Goal: Information Seeking & Learning: Learn about a topic

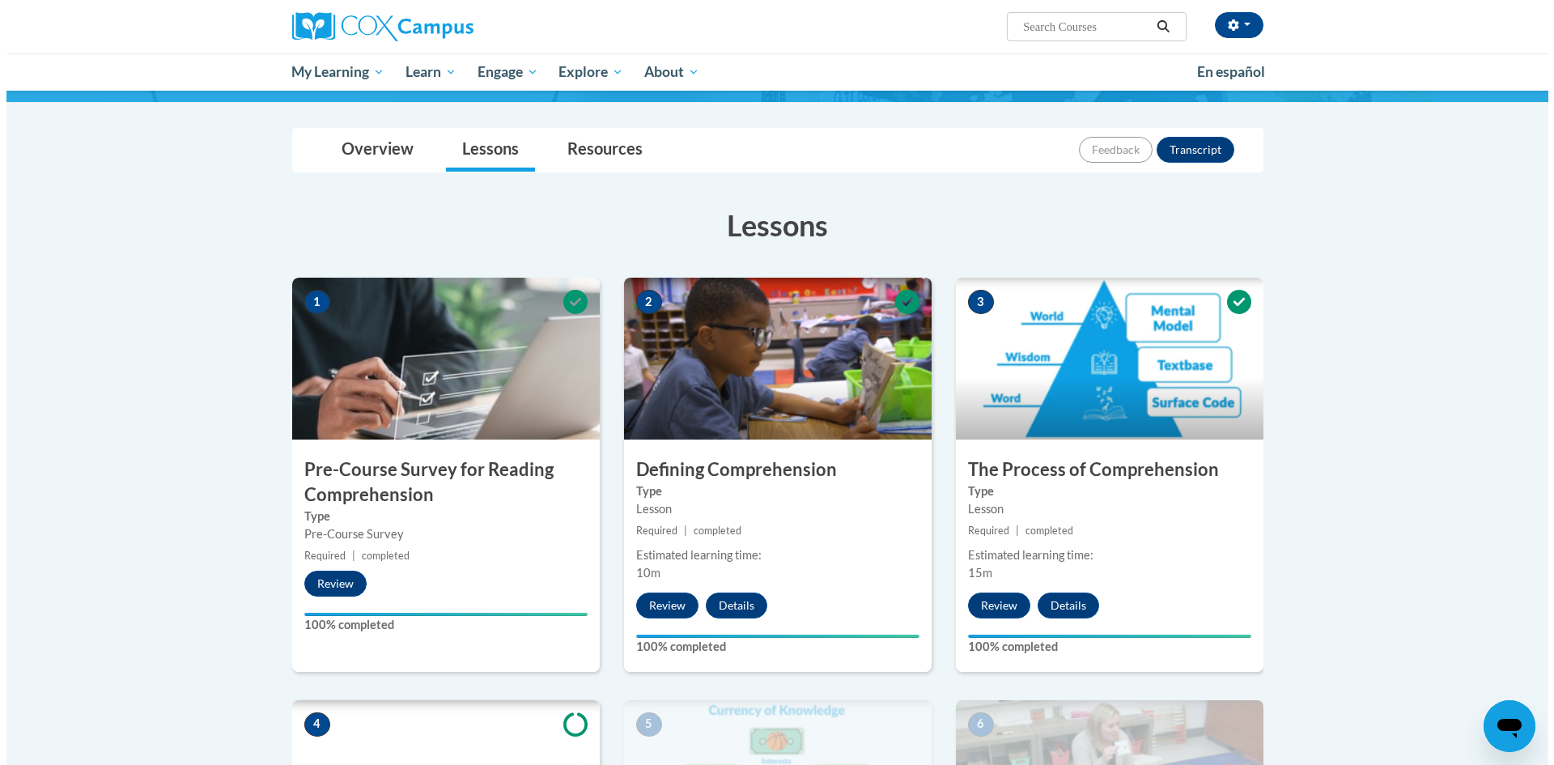
scroll to position [405, 0]
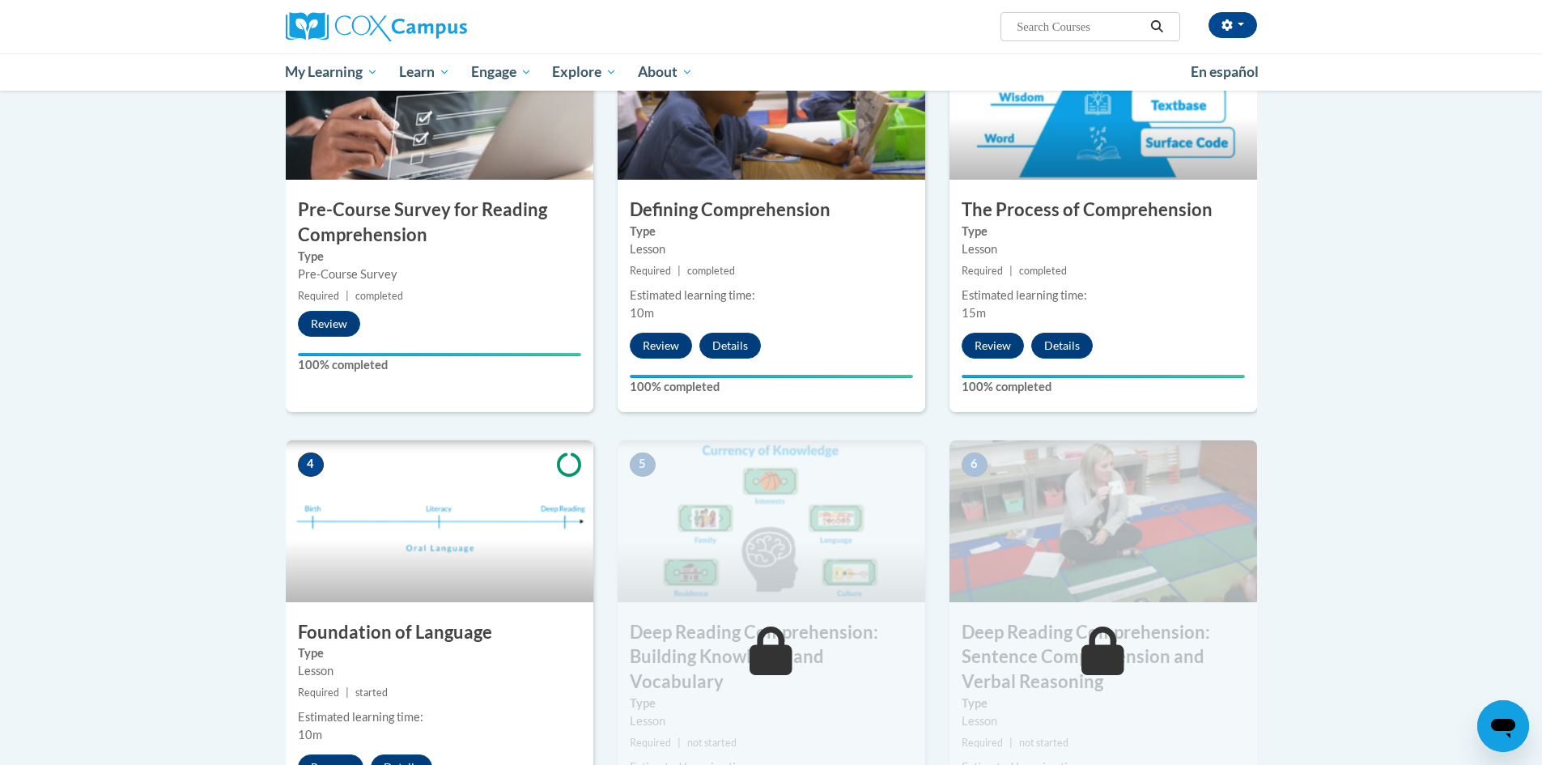
click at [993, 316] on div "Estimated learning time: 15m" at bounding box center [1104, 305] width 308 height 36
click at [983, 346] on button "Review" at bounding box center [993, 346] width 62 height 26
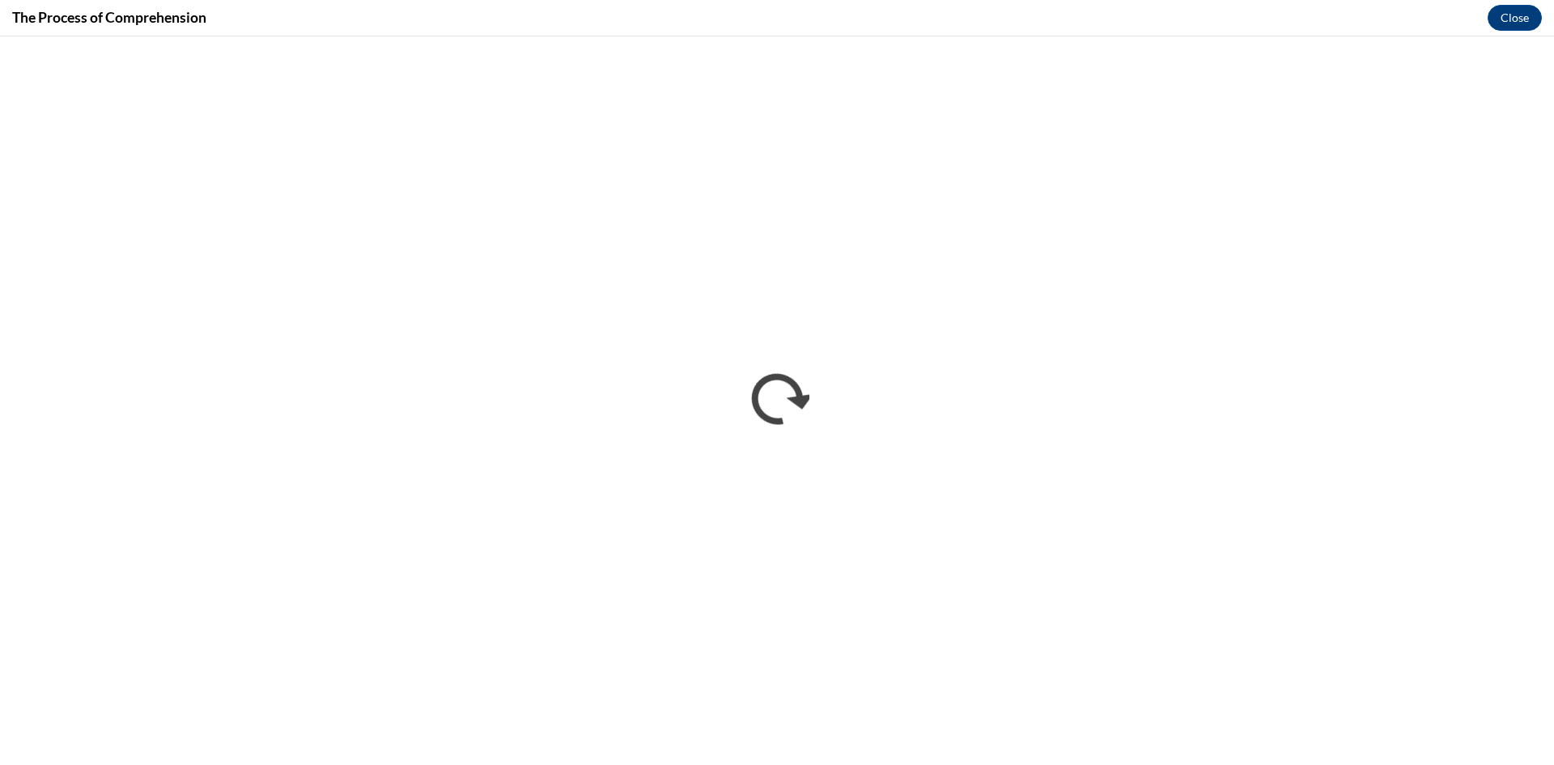
scroll to position [0, 0]
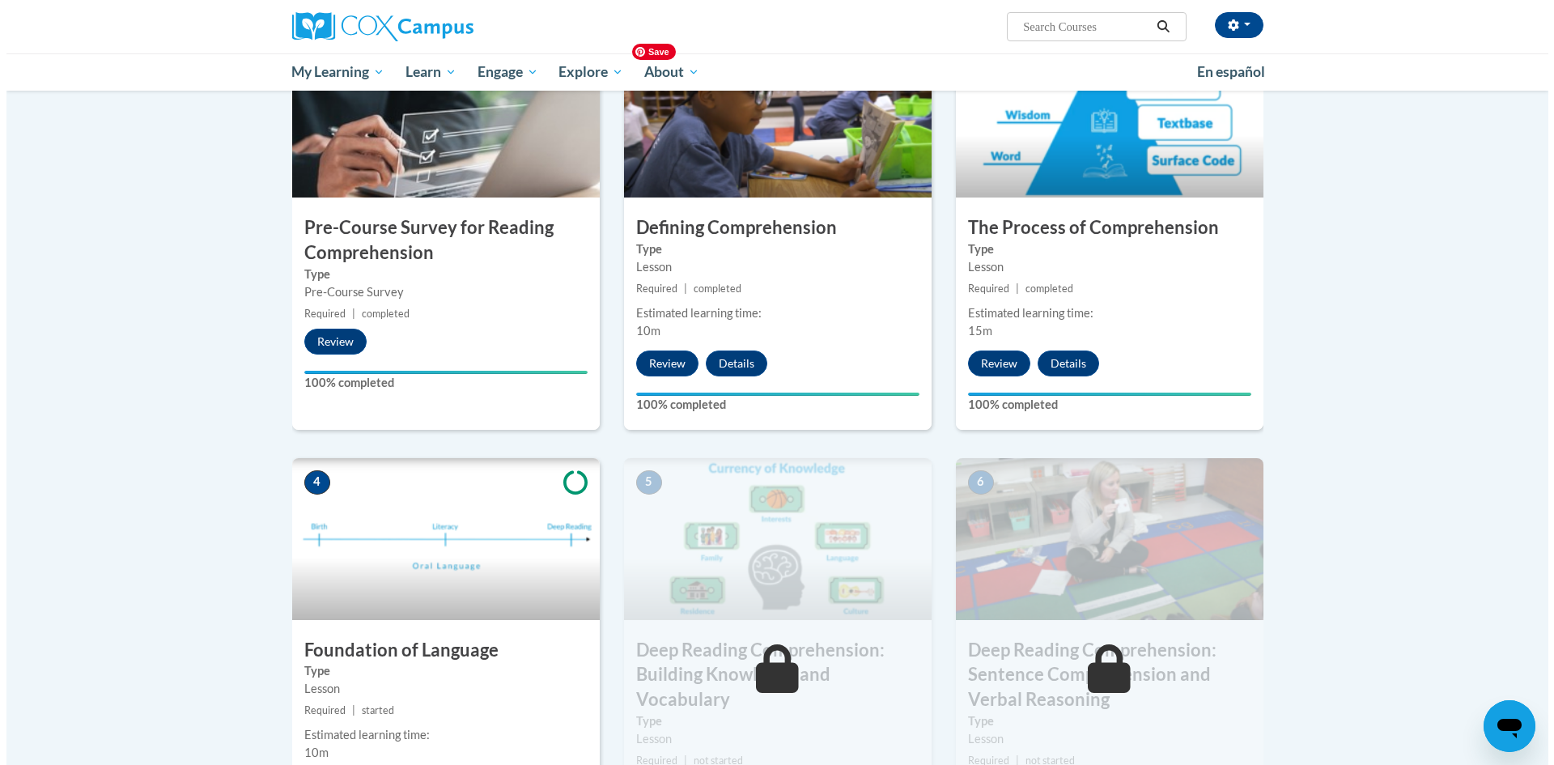
scroll to position [405, 0]
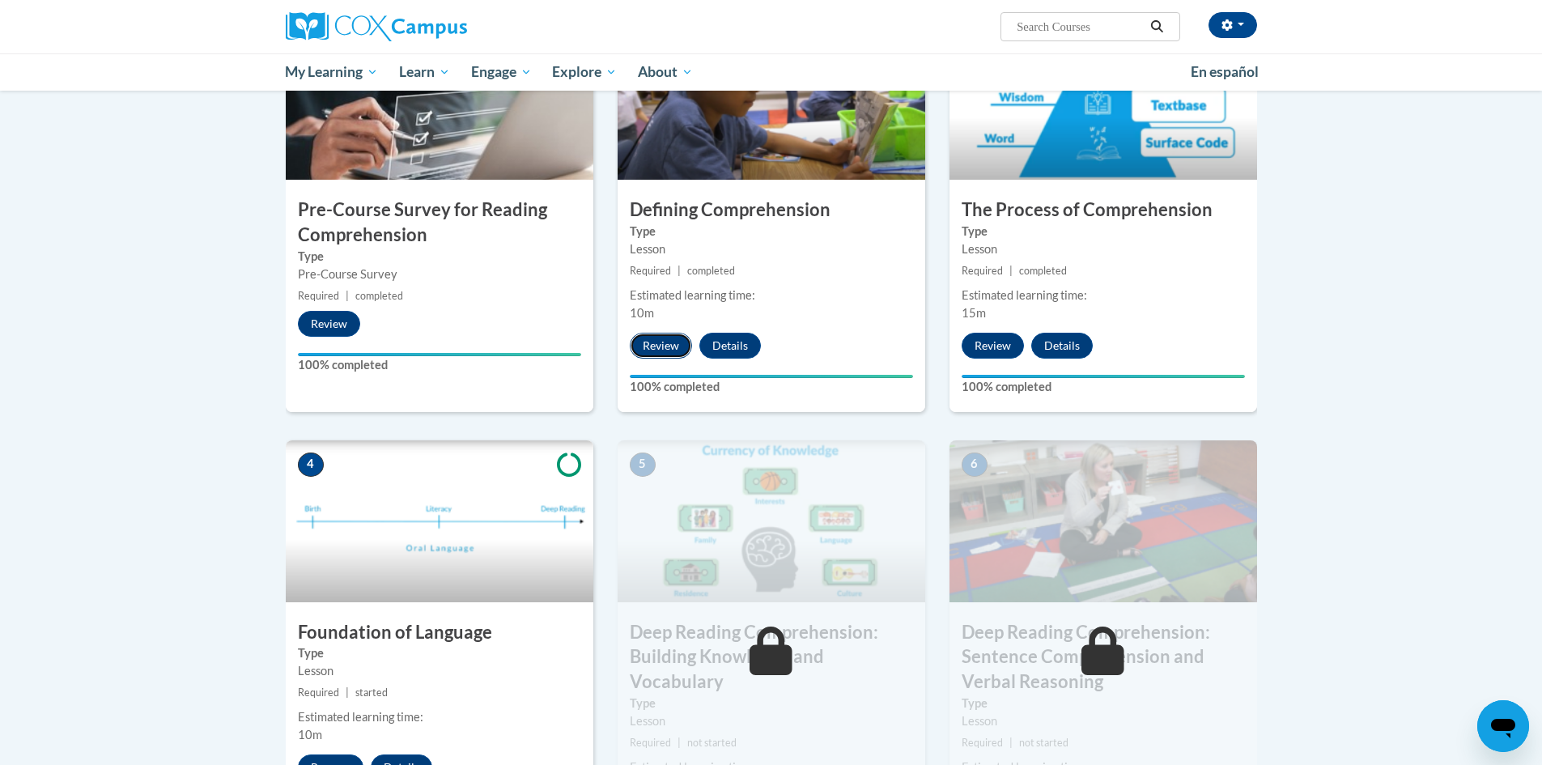
click at [650, 345] on button "Review" at bounding box center [661, 346] width 62 height 26
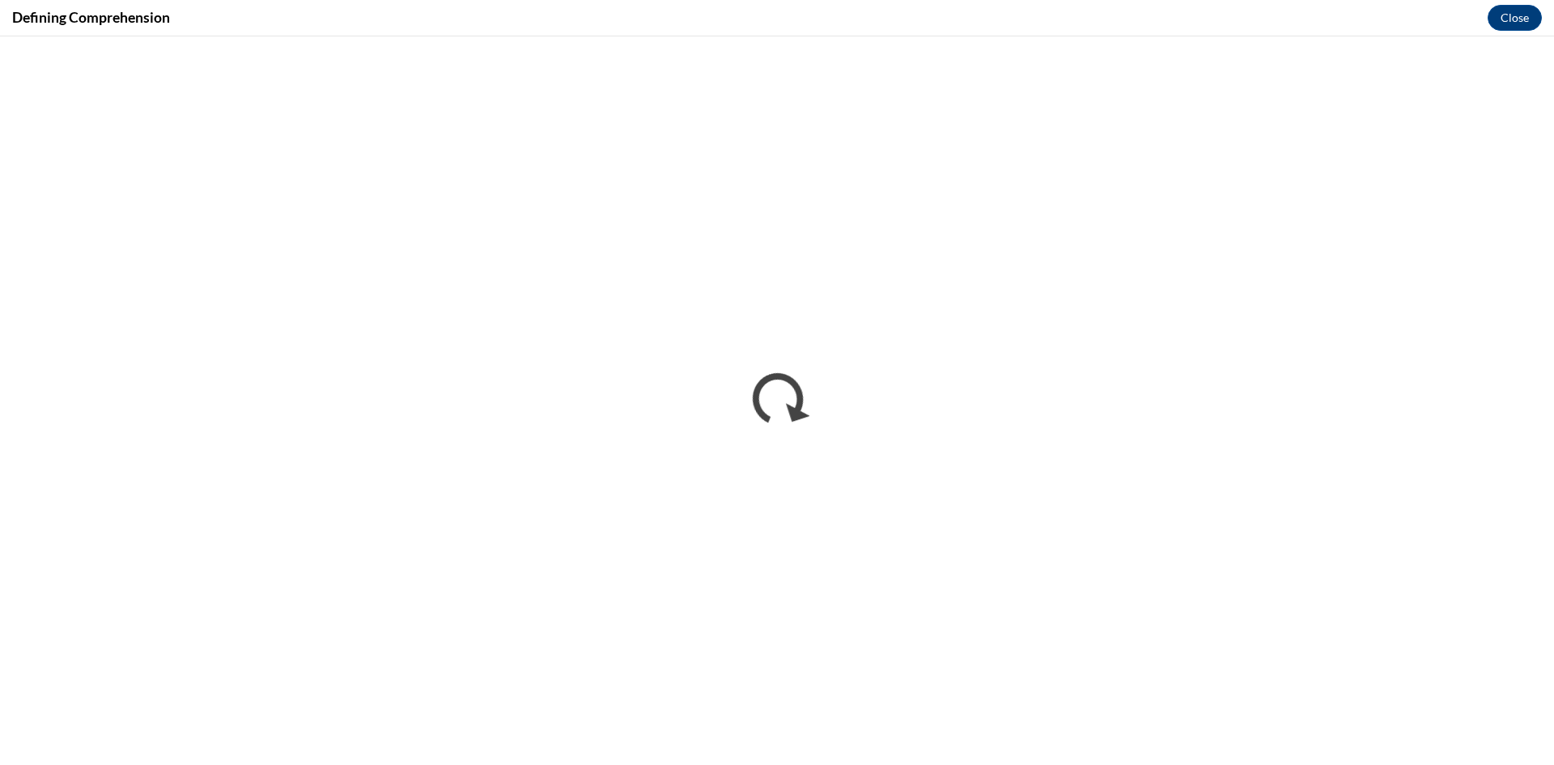
scroll to position [0, 0]
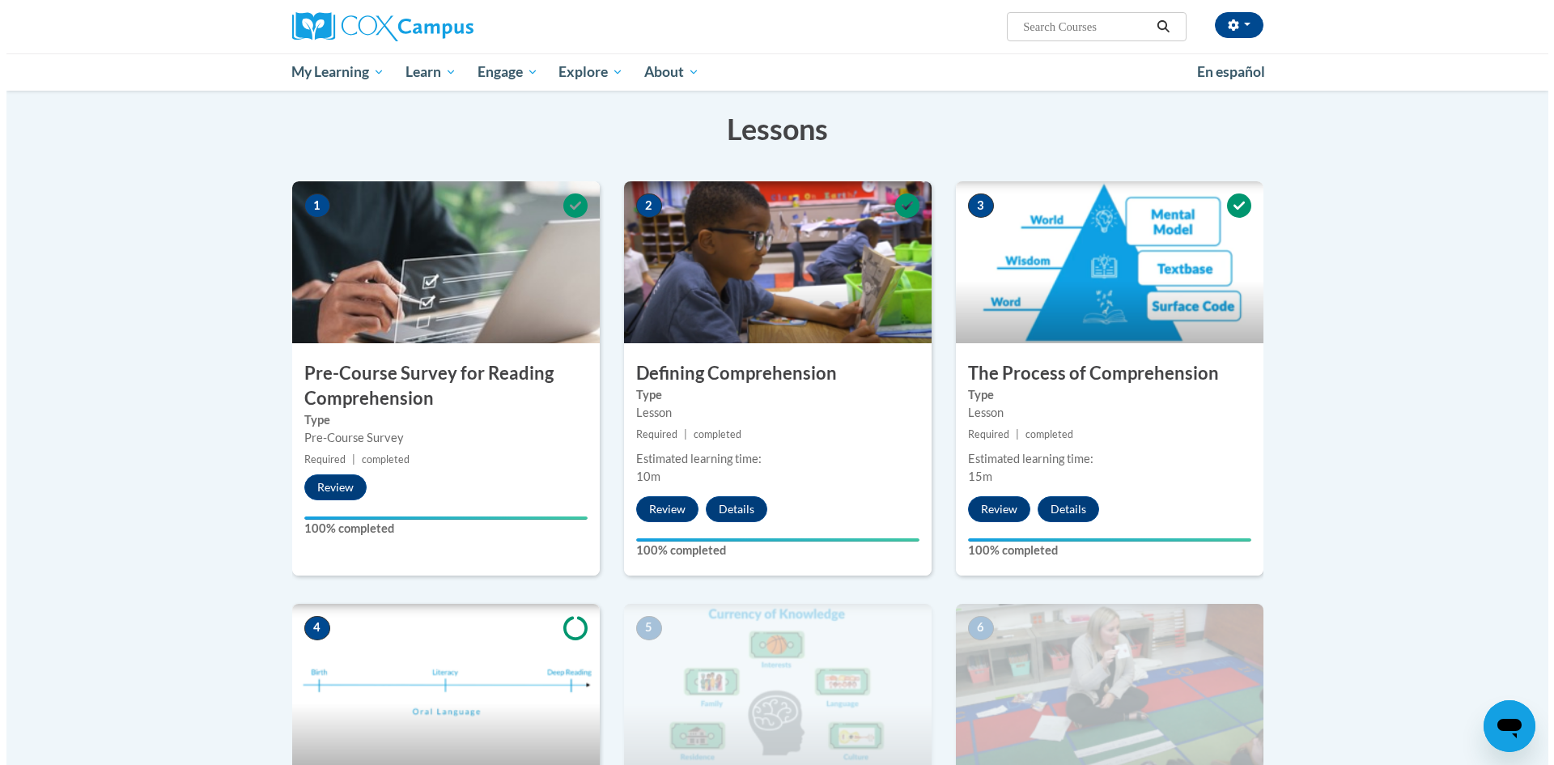
scroll to position [243, 0]
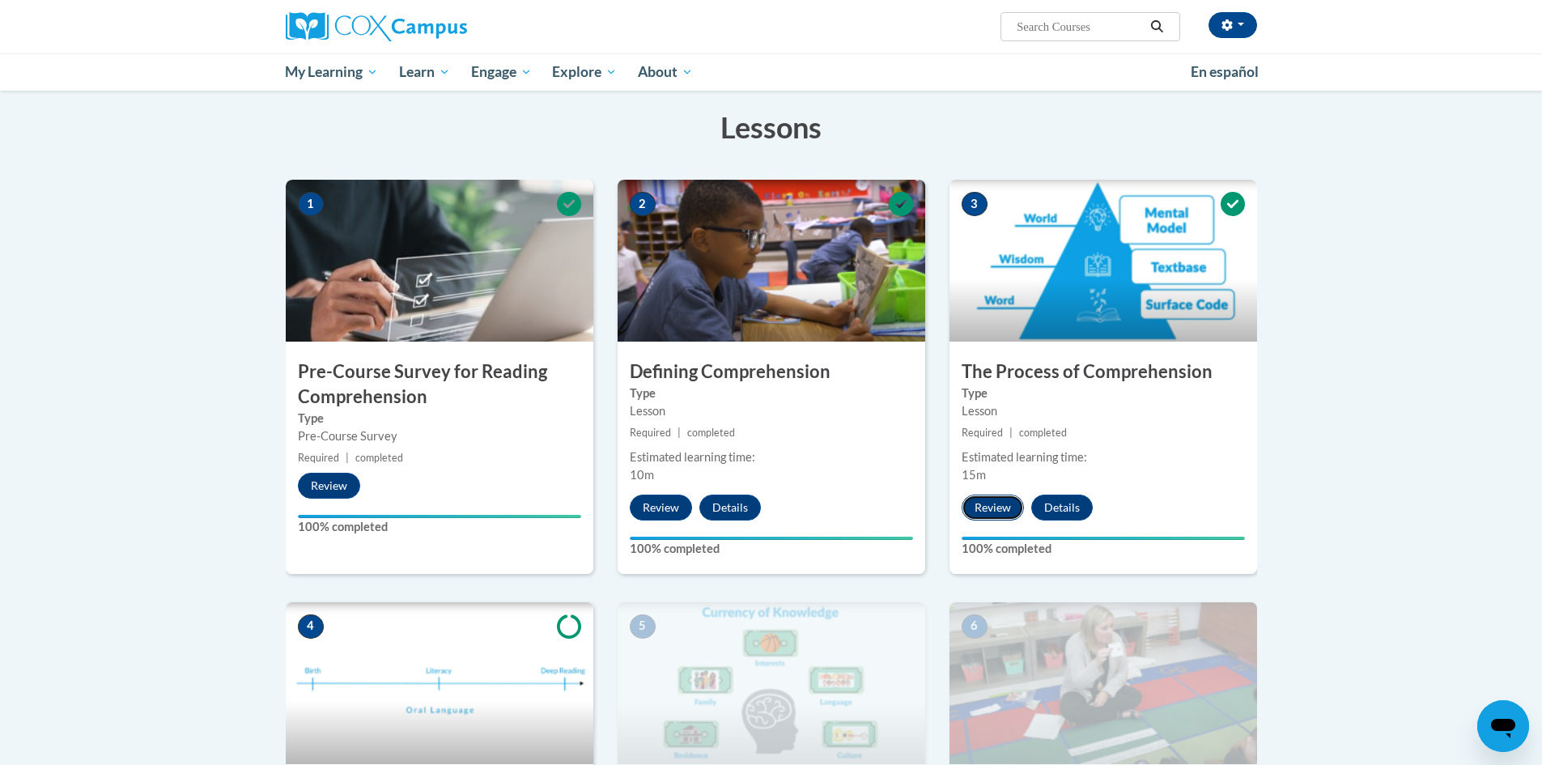
click at [996, 507] on button "Review" at bounding box center [993, 508] width 62 height 26
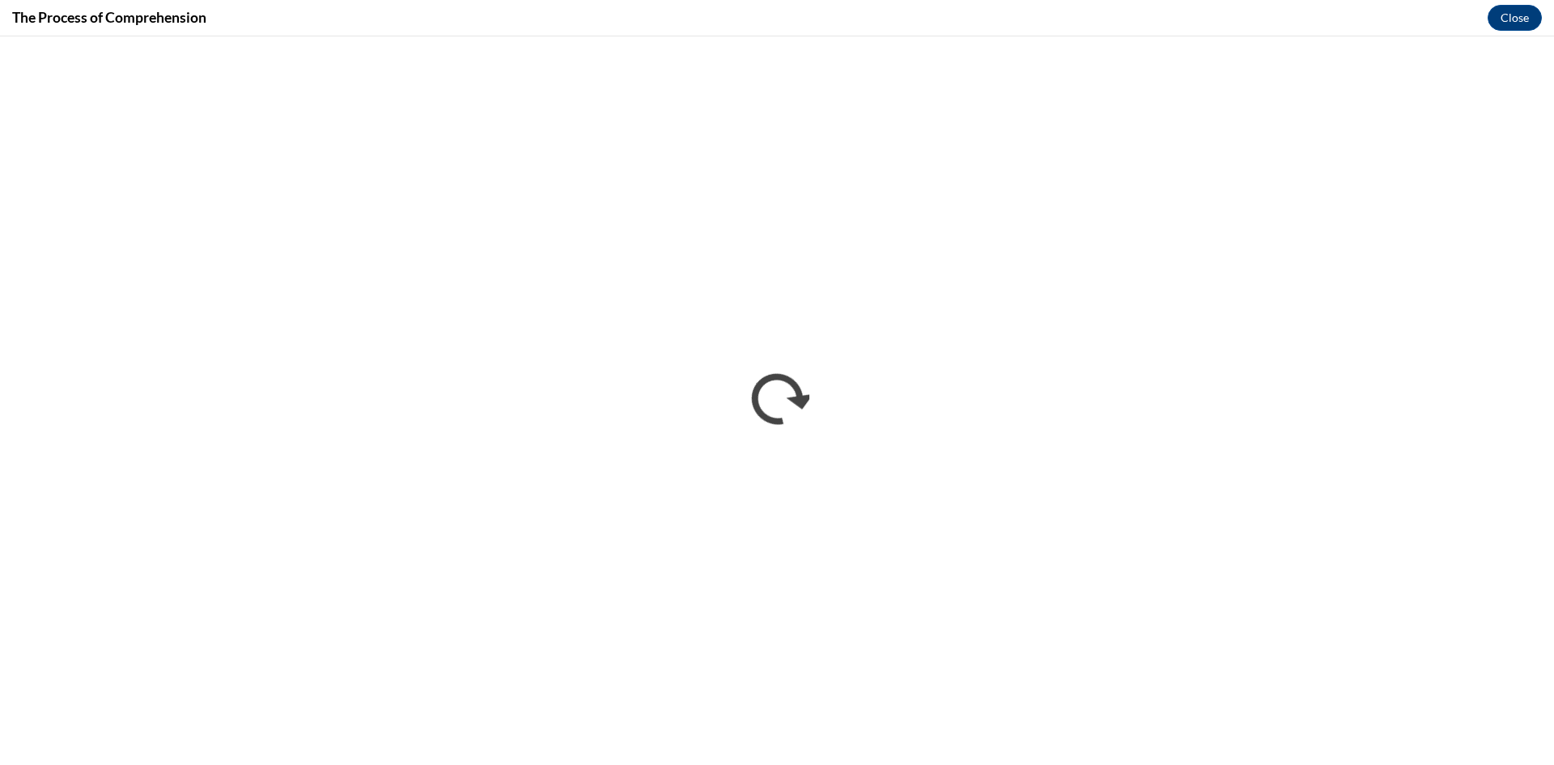
scroll to position [0, 0]
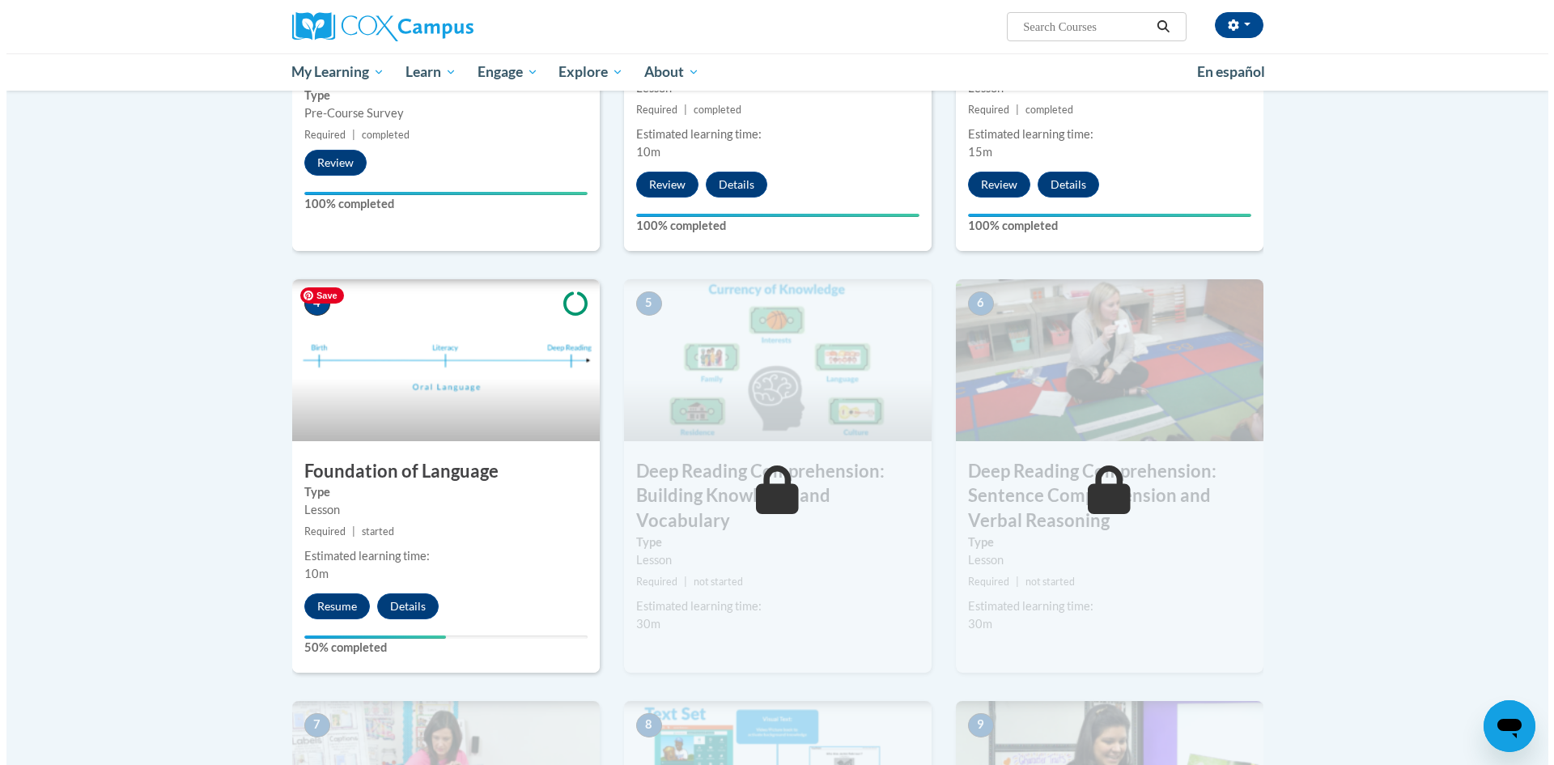
scroll to position [648, 0]
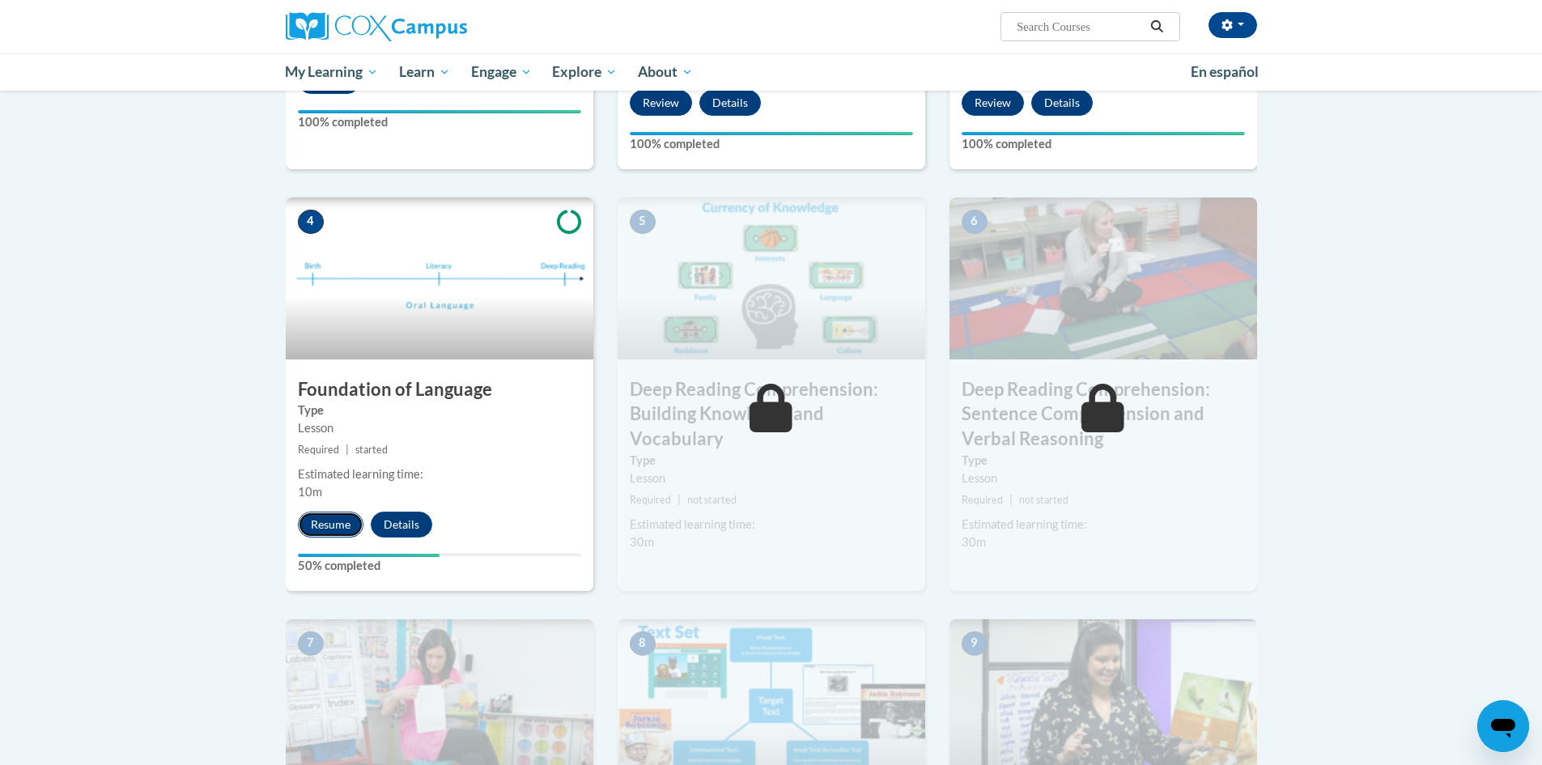
click at [336, 522] on button "Resume" at bounding box center [331, 525] width 66 height 26
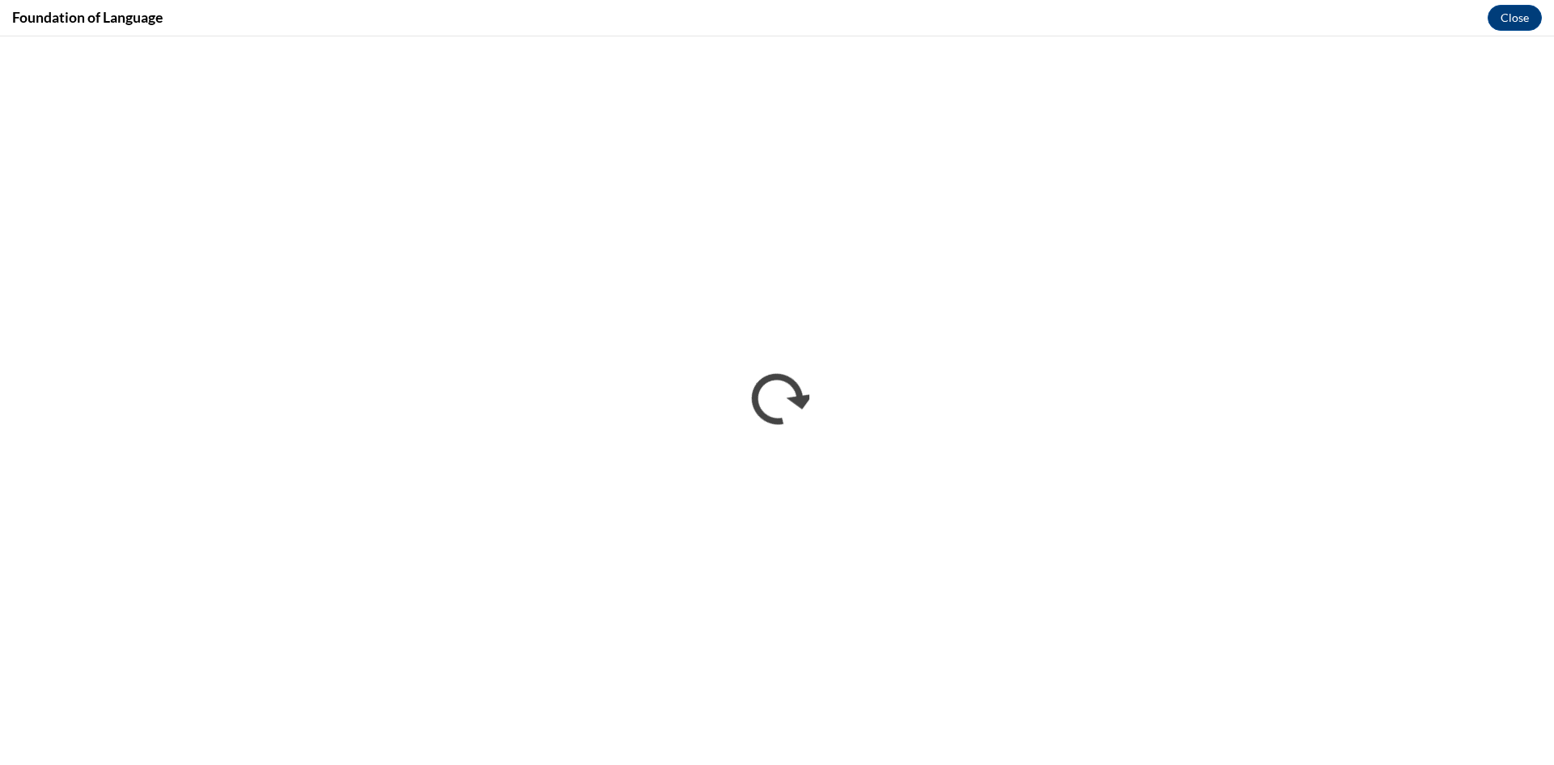
scroll to position [0, 0]
